Goal: Subscribe to service/newsletter

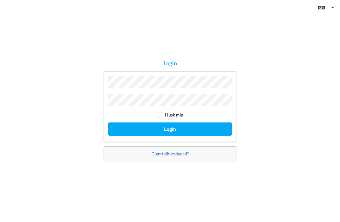
click at [301, 44] on div "Login Husk mig Login Glemt dit kodeord?" at bounding box center [170, 111] width 340 height 222
click at [237, 38] on div "Login Husk mig Login Glemt dit kodeord?" at bounding box center [170, 111] width 340 height 222
click at [234, 36] on div "Login Husk mig Login Glemt dit kodeord?" at bounding box center [170, 111] width 340 height 222
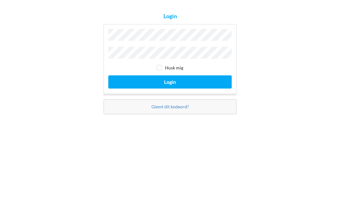
click at [174, 123] on button "Login" at bounding box center [169, 129] width 123 height 13
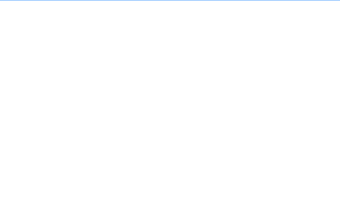
scroll to position [3, 0]
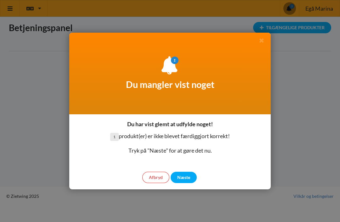
click at [185, 176] on div "Næste" at bounding box center [183, 177] width 26 height 11
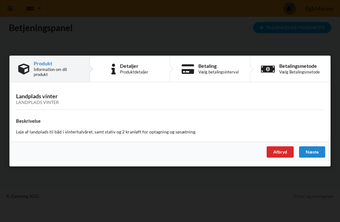
click at [314, 151] on div "Næste" at bounding box center [312, 152] width 26 height 11
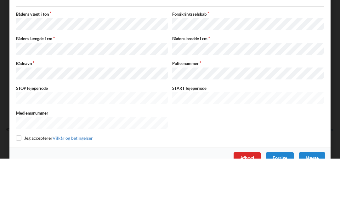
scroll to position [29, 0]
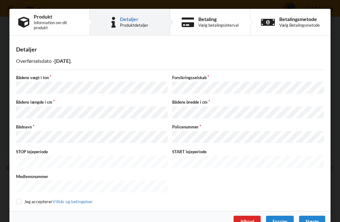
click at [314, 216] on div "Næste" at bounding box center [312, 221] width 26 height 11
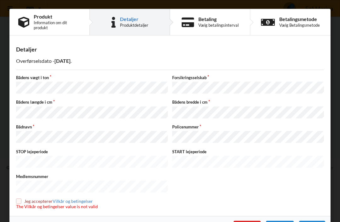
click at [21, 199] on input "checkbox" at bounding box center [18, 201] width 5 height 5
checkbox input "true"
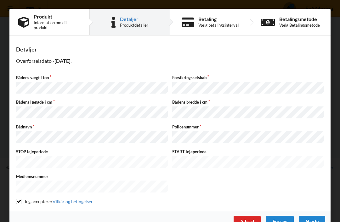
click at [314, 216] on div "Næste" at bounding box center [312, 221] width 26 height 11
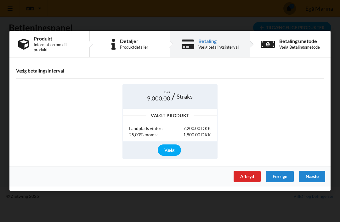
click at [173, 151] on div "Vælg" at bounding box center [169, 150] width 23 height 11
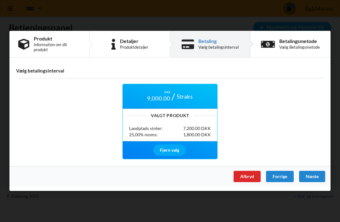
click at [312, 174] on div "Næste" at bounding box center [312, 176] width 26 height 11
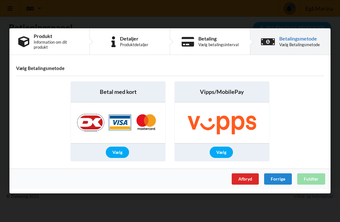
click at [122, 152] on div "Vælg" at bounding box center [117, 152] width 23 height 11
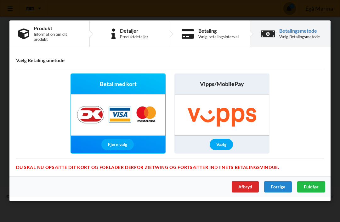
click at [313, 185] on span "Fuldfør" at bounding box center [311, 187] width 15 height 5
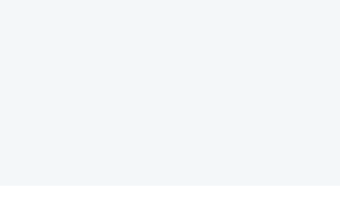
scroll to position [40, 0]
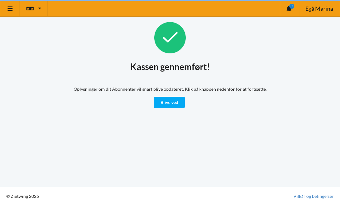
scroll to position [3, 0]
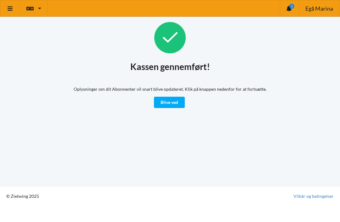
click at [175, 100] on link "Blive ved" at bounding box center [169, 102] width 31 height 11
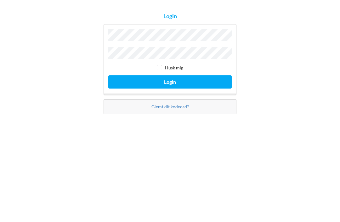
click at [168, 123] on button "Login" at bounding box center [169, 129] width 123 height 13
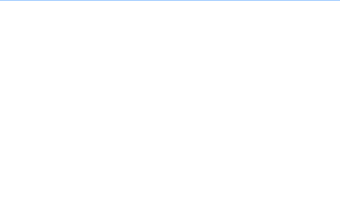
scroll to position [3, 0]
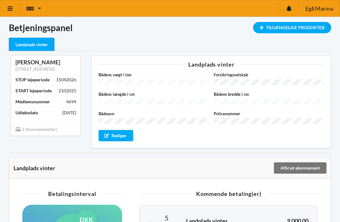
click at [287, 29] on div "Tilgængelige Produkter" at bounding box center [292, 27] width 78 height 11
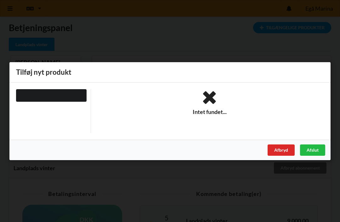
click at [284, 152] on div "Afbryd" at bounding box center [280, 149] width 27 height 11
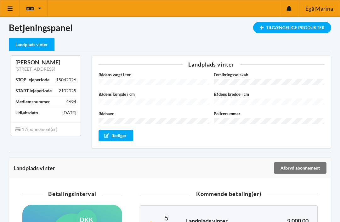
click at [11, 11] on icon at bounding box center [10, 9] width 7 height 6
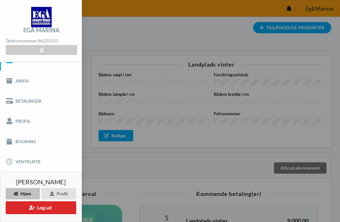
scroll to position [11, 0]
click at [25, 143] on link "Booking" at bounding box center [41, 142] width 82 height 20
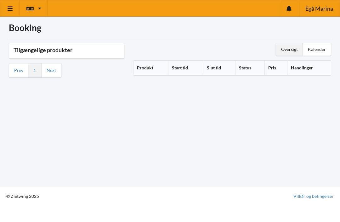
click at [38, 10] on icon at bounding box center [39, 8] width 3 height 5
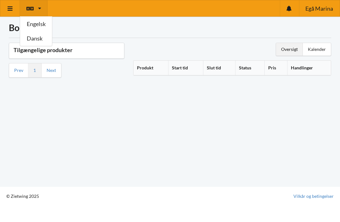
click at [289, 12] on div at bounding box center [289, 8] width 19 height 16
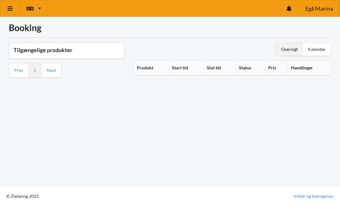
click at [10, 8] on icon at bounding box center [10, 9] width 7 height 6
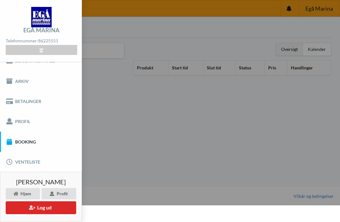
click at [22, 162] on link "Venteliste" at bounding box center [41, 162] width 82 height 20
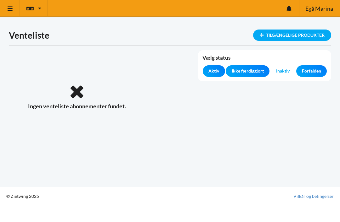
click at [12, 8] on icon at bounding box center [10, 9] width 7 height 6
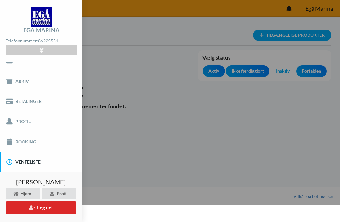
click at [35, 209] on button "Log ud" at bounding box center [41, 208] width 70 height 13
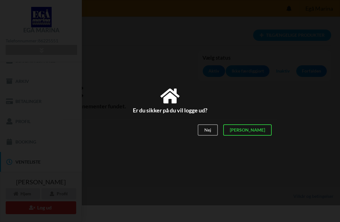
click at [262, 130] on div "[PERSON_NAME]" at bounding box center [247, 130] width 48 height 11
